Goal: Transaction & Acquisition: Purchase product/service

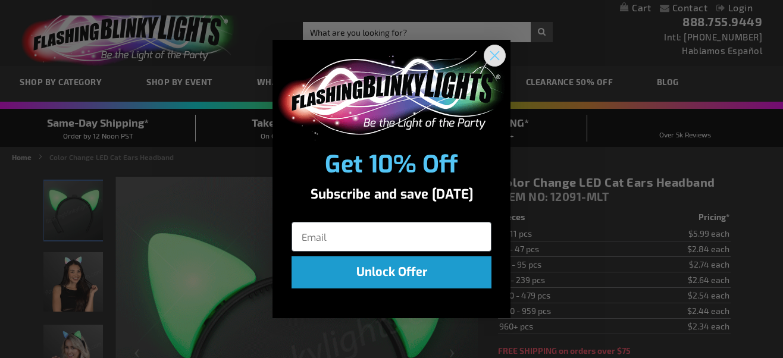
click at [501, 50] on circle "Close dialog" at bounding box center [495, 55] width 20 height 20
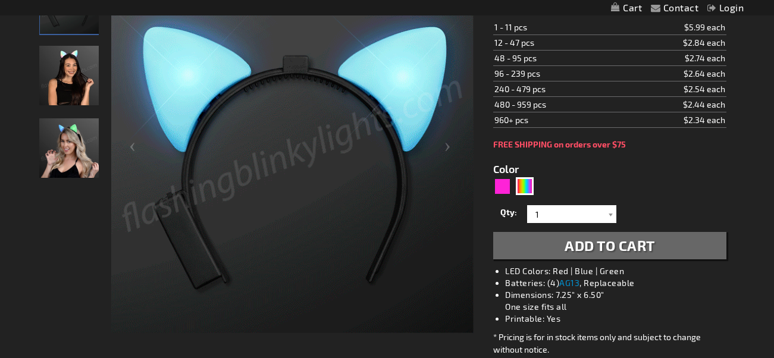
scroll to position [195, 0]
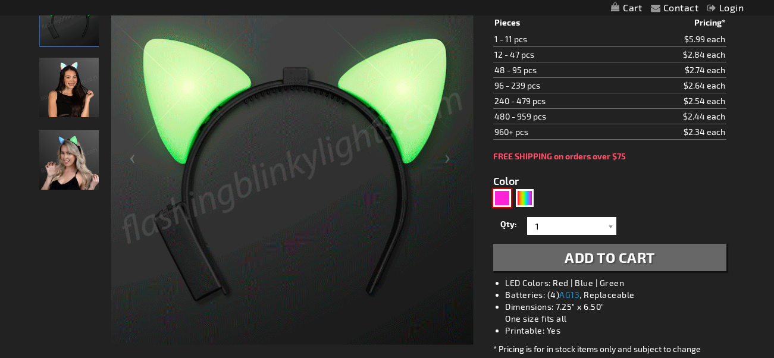
click at [503, 202] on div "Pink" at bounding box center [502, 198] width 18 height 18
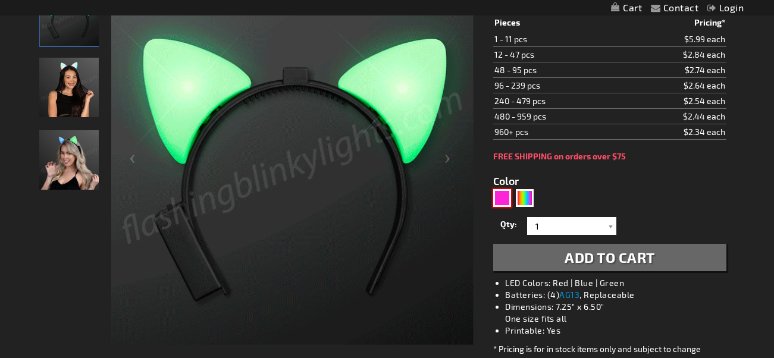
type input "5639"
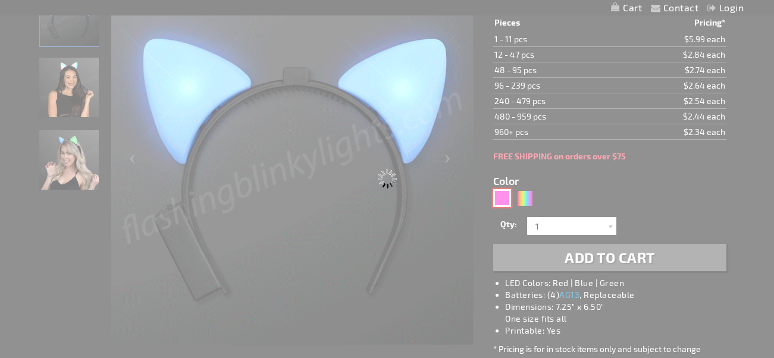
type input "12091-PK"
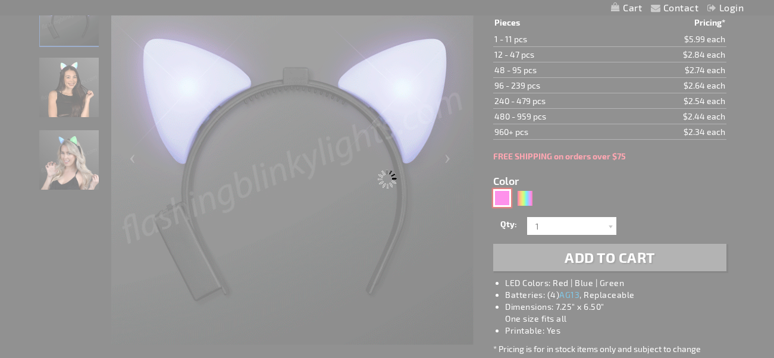
type input "Customize - Glowing Pink Cat Ears - Still LEDs, No Blink - ITEM NO: 12091-PK"
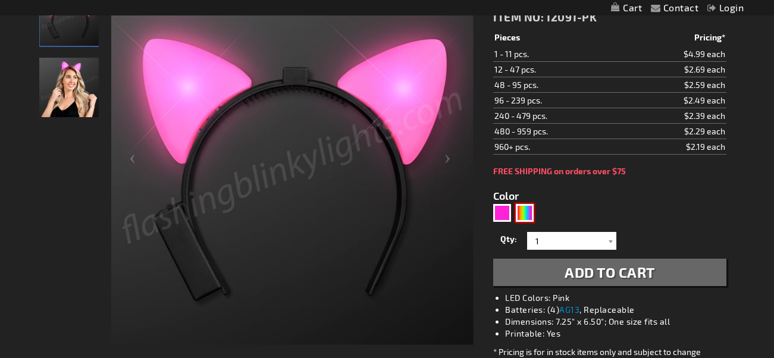
click at [525, 213] on div "Multicolor" at bounding box center [525, 213] width 18 height 18
type input "5659"
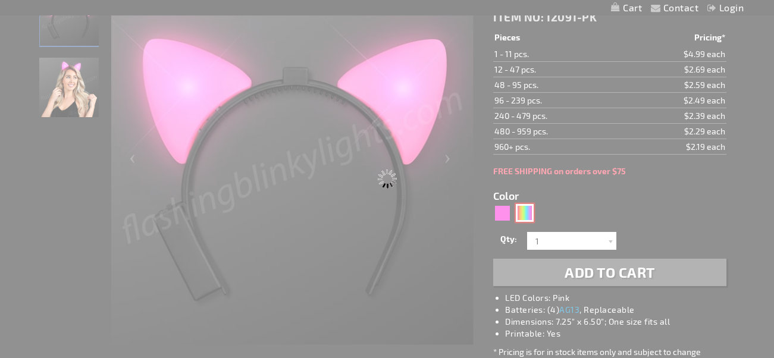
type input "12091-MLT"
type input "Customize - Color Change LED Cat Ears Headband - ITEM NO: 12091-MLT"
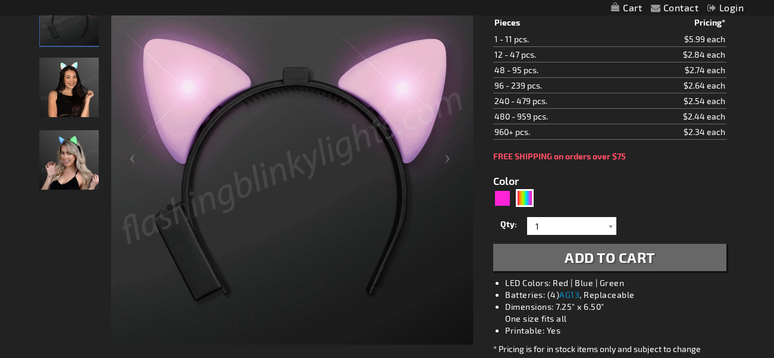
click at [686, 178] on form "Color 5659 Qty 1 2 3 4 5 6 7 8 9 10 11 12 24 36 48 60 72 84 96 1" at bounding box center [609, 216] width 233 height 110
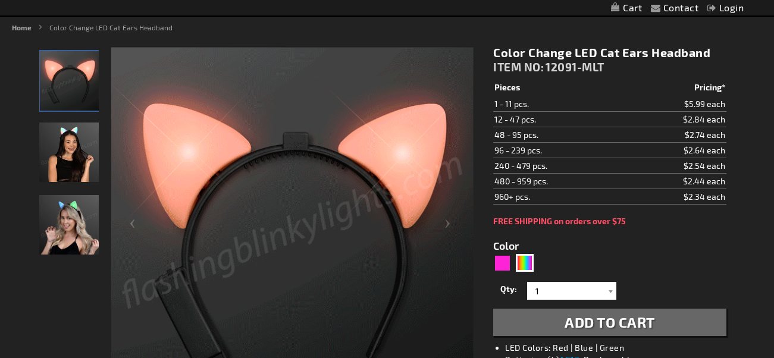
scroll to position [124, 0]
